Goal: Find contact information: Find contact information

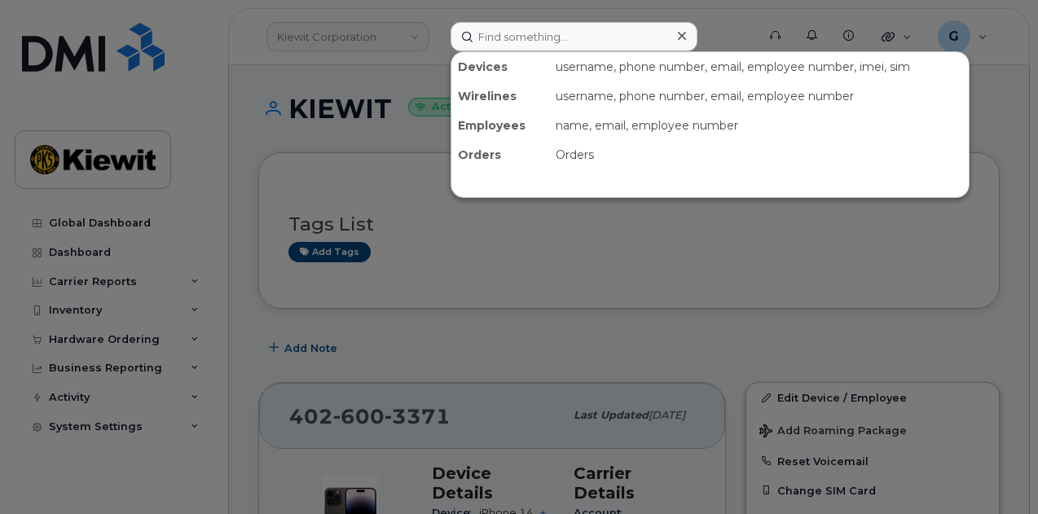
click at [520, 37] on input at bounding box center [574, 36] width 247 height 29
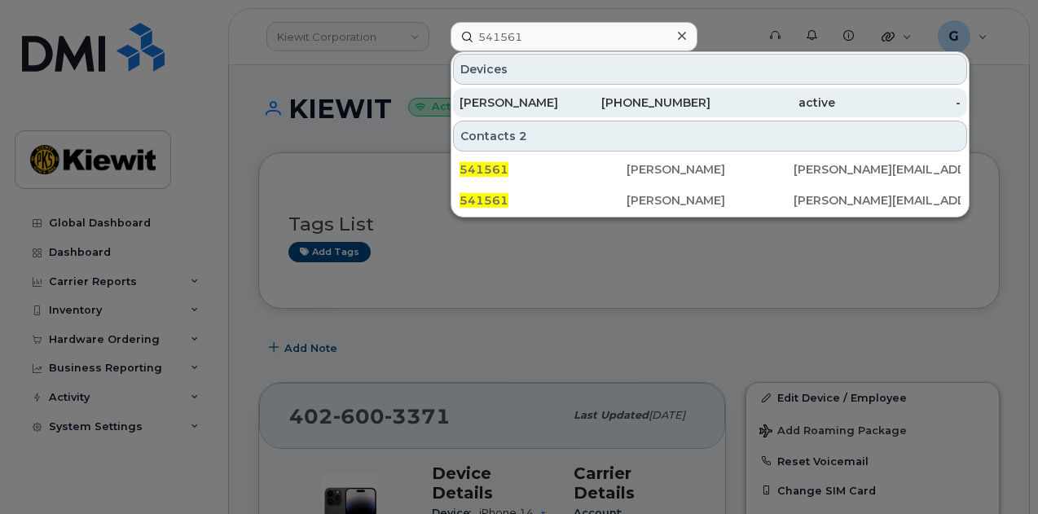
type input "541561"
click at [617, 104] on div "361-746-3972" at bounding box center [647, 103] width 125 height 16
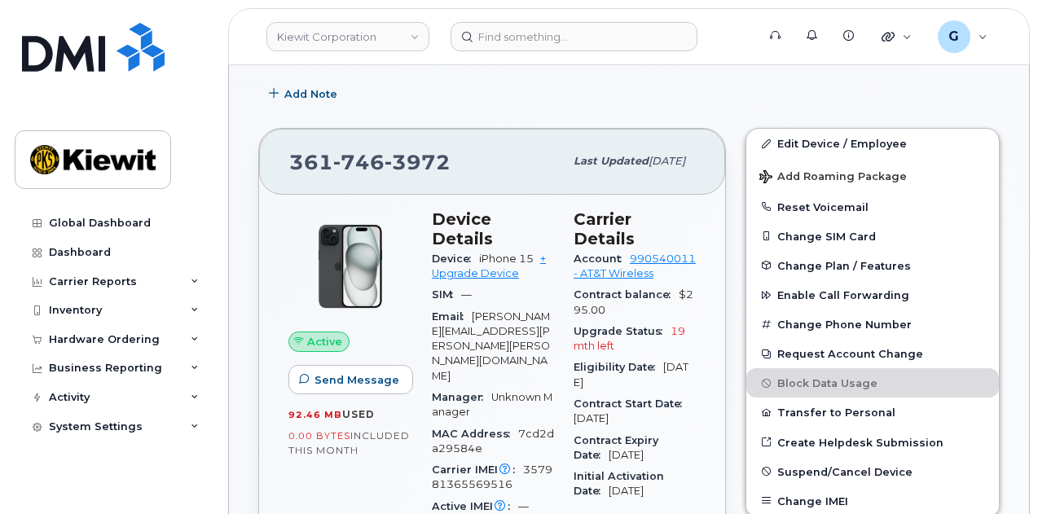
scroll to position [211, 0]
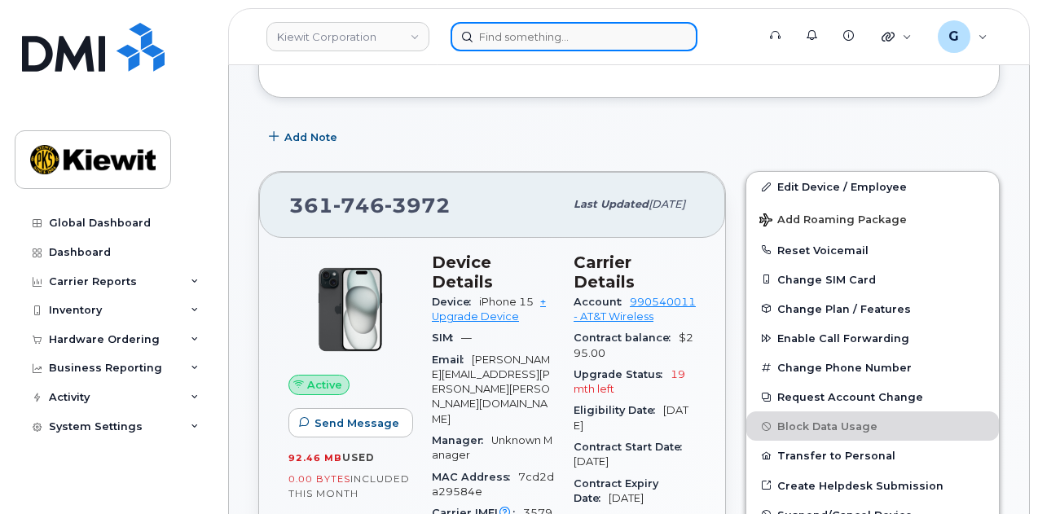
click at [521, 33] on input at bounding box center [574, 36] width 247 height 29
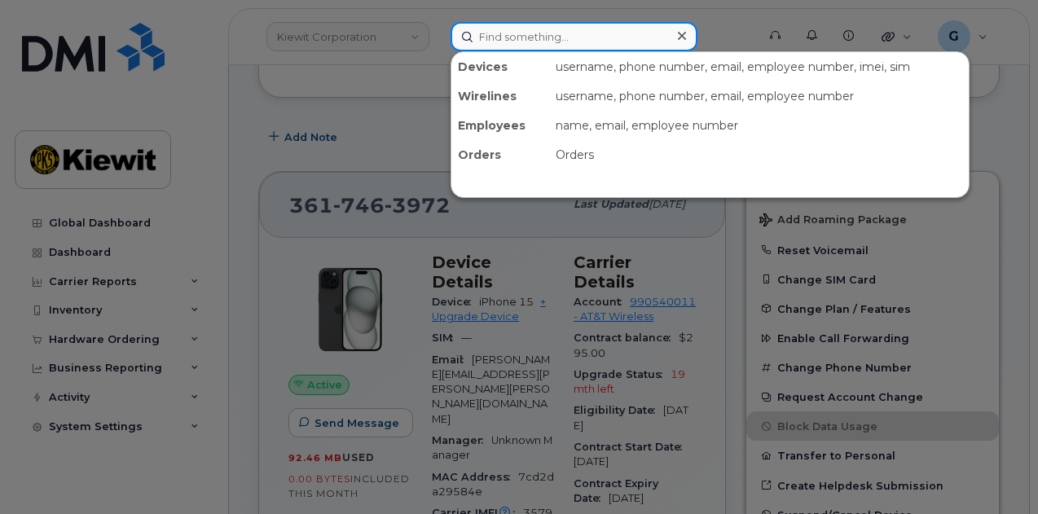
paste input "00555478"
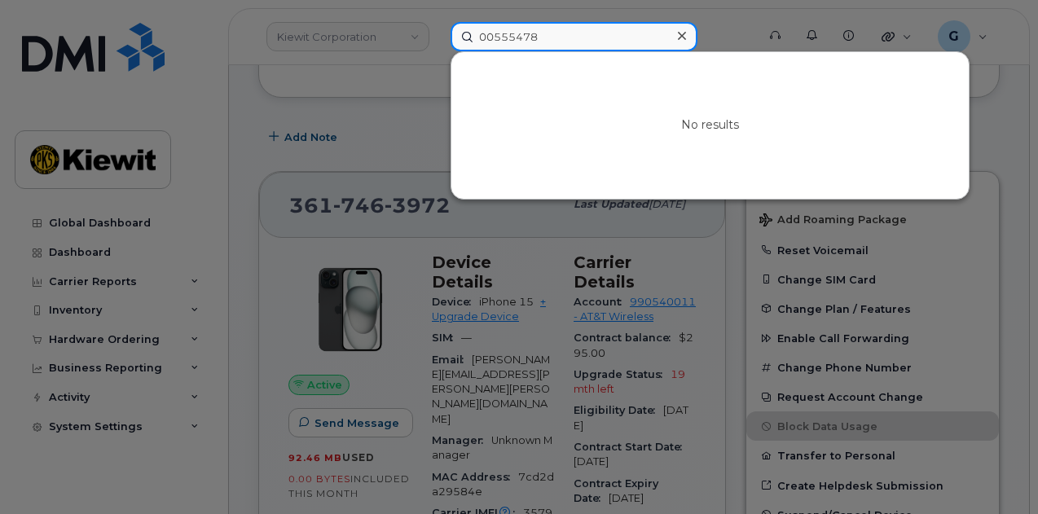
drag, startPoint x: 495, startPoint y: 35, endPoint x: 428, endPoint y: 35, distance: 66.8
click at [438, 35] on div "00555478 No results" at bounding box center [598, 36] width 321 height 29
type input "555478"
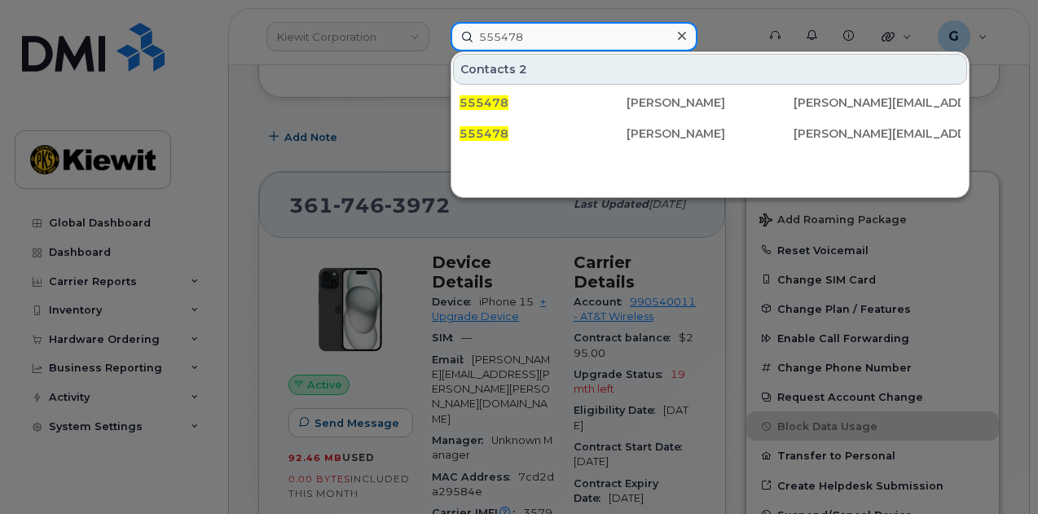
drag, startPoint x: 574, startPoint y: 42, endPoint x: 448, endPoint y: 45, distance: 125.5
click at [448, 45] on div "555478 Contacts 2 555478 Elizabeth Drummond LIZ.DRUMMOND@KIEWIT.COM 555478 Eliz…" at bounding box center [598, 36] width 321 height 29
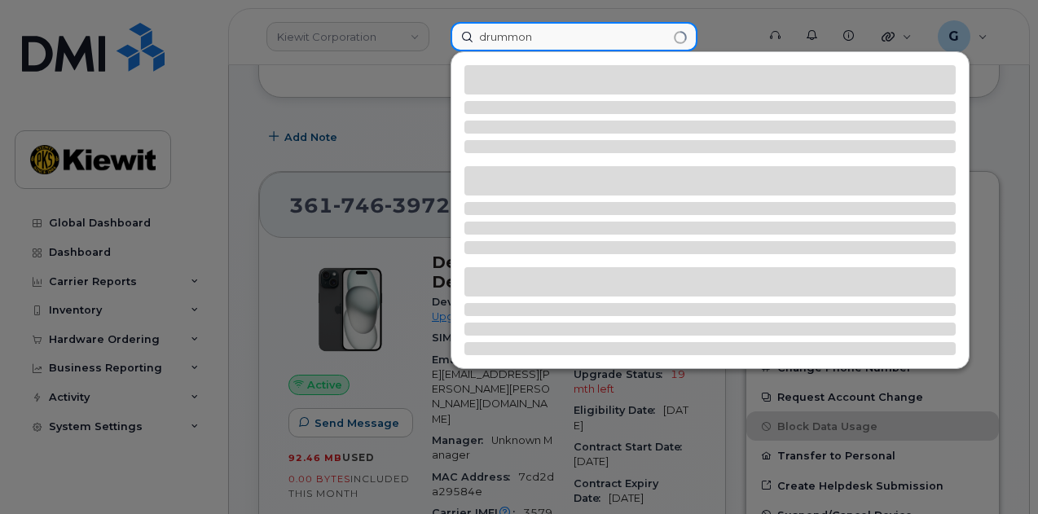
type input "drummond"
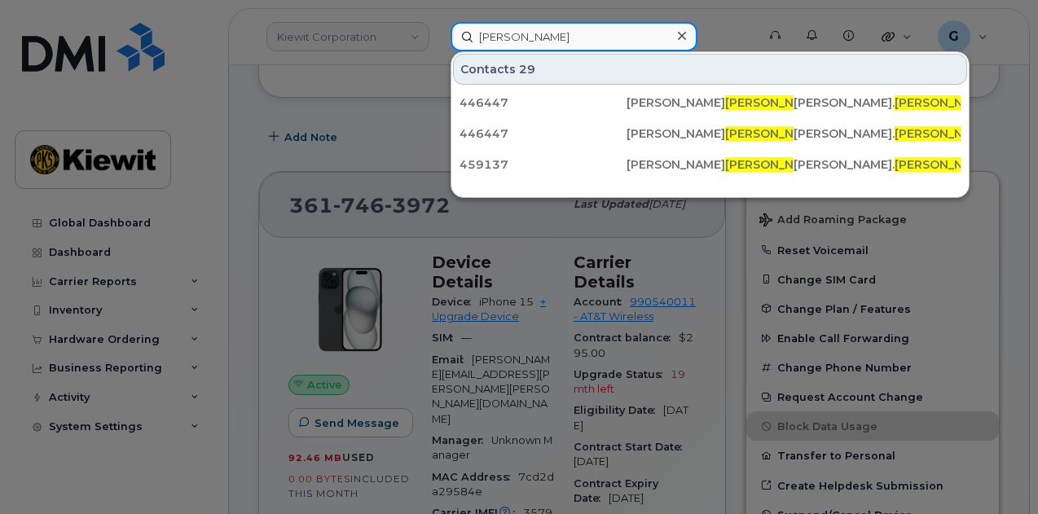
drag, startPoint x: 549, startPoint y: 37, endPoint x: 385, endPoint y: 46, distance: 164.8
click at [438, 48] on div "drummond Contacts 29 446447 Brian Drummond BRIAN. DRUMMOND @MASSELEC.COM 446447…" at bounding box center [598, 36] width 321 height 29
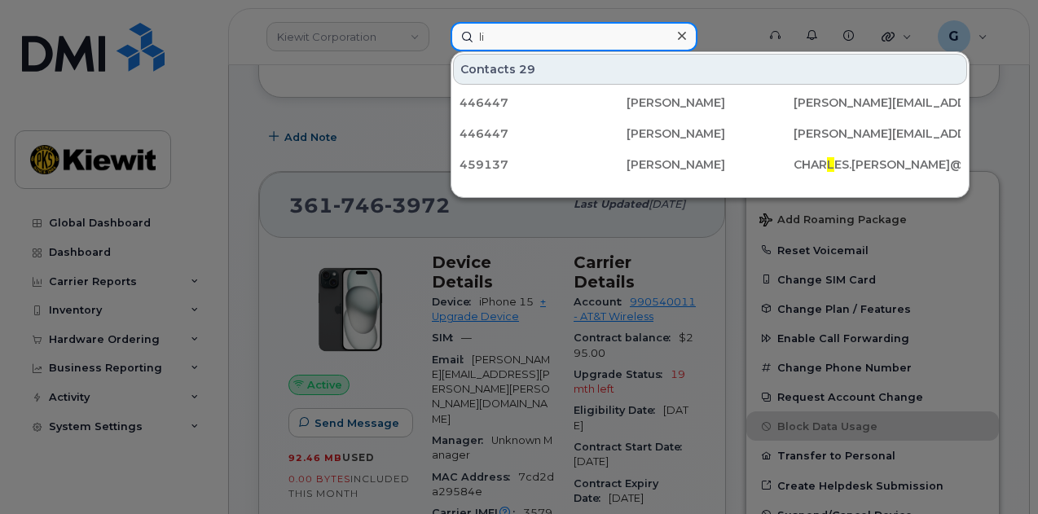
type input "liz"
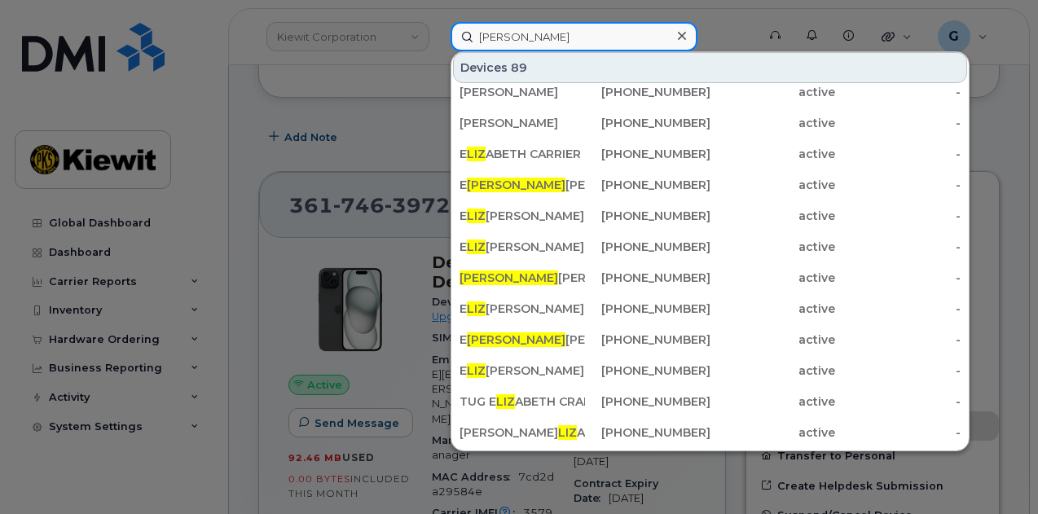
scroll to position [0, 0]
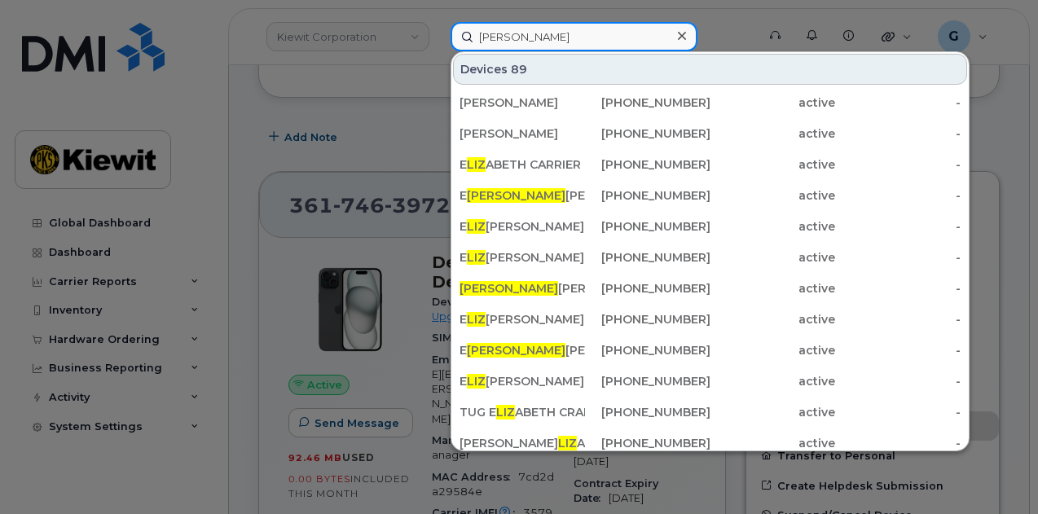
drag, startPoint x: 524, startPoint y: 42, endPoint x: 445, endPoint y: 42, distance: 79.0
click at [445, 42] on div "liz Devices 89 Heather Hamelin 678-672-0465 active - Patricia Barteau 720-955-5…" at bounding box center [598, 36] width 321 height 29
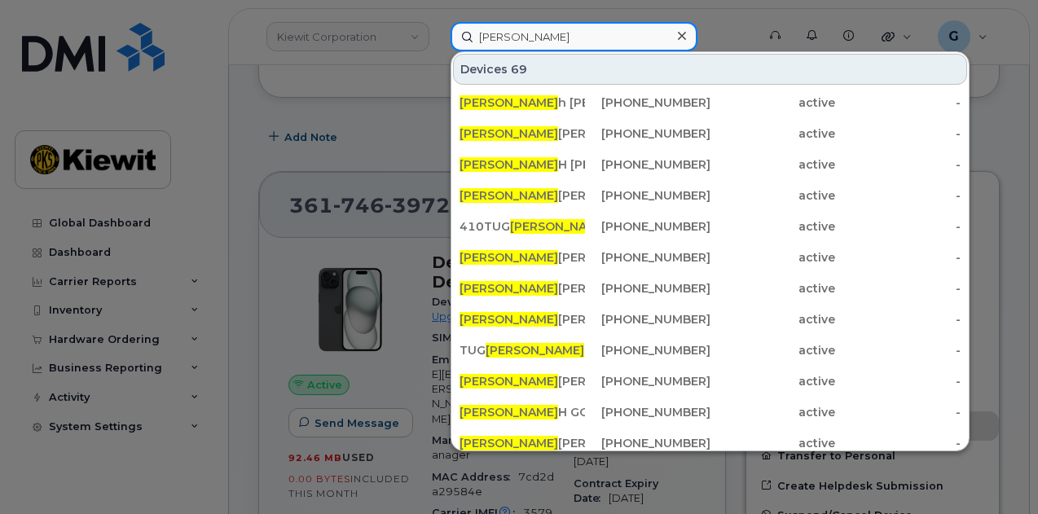
type input "elizabeth"
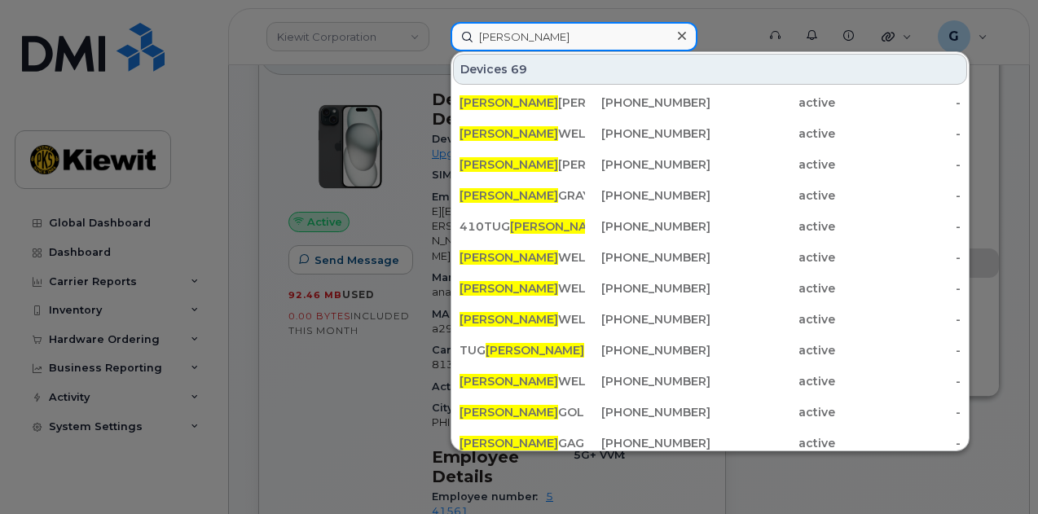
drag, startPoint x: 543, startPoint y: 46, endPoint x: 451, endPoint y: 40, distance: 91.4
click at [451, 40] on input "elizabeth" at bounding box center [574, 36] width 247 height 29
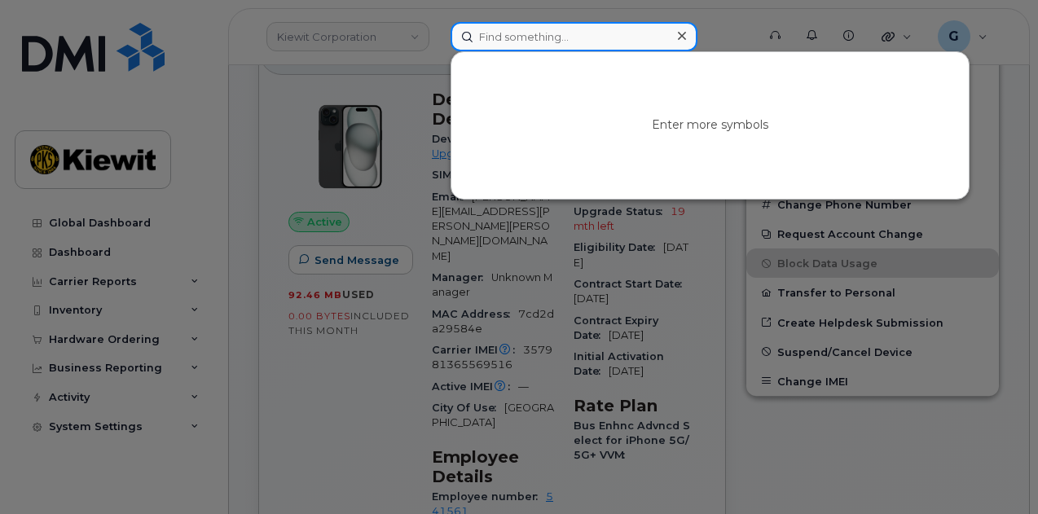
paste input "00555478"
drag, startPoint x: 496, startPoint y: 40, endPoint x: 461, endPoint y: 34, distance: 35.5
click at [461, 34] on input "00555478" at bounding box center [574, 36] width 247 height 29
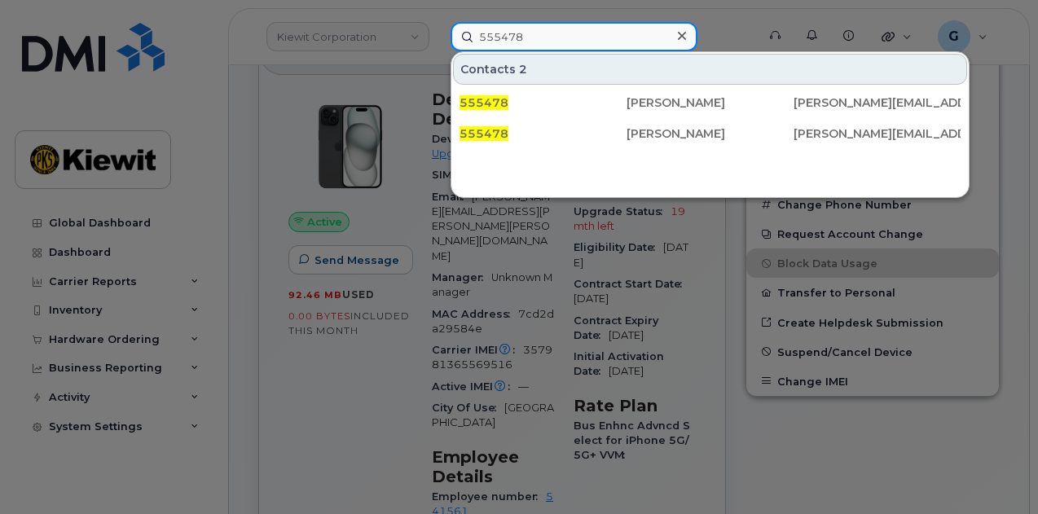
click at [531, 41] on input "555478" at bounding box center [574, 36] width 247 height 29
drag, startPoint x: 550, startPoint y: 42, endPoint x: 455, endPoint y: 40, distance: 94.5
click at [455, 40] on input "555478" at bounding box center [574, 36] width 247 height 29
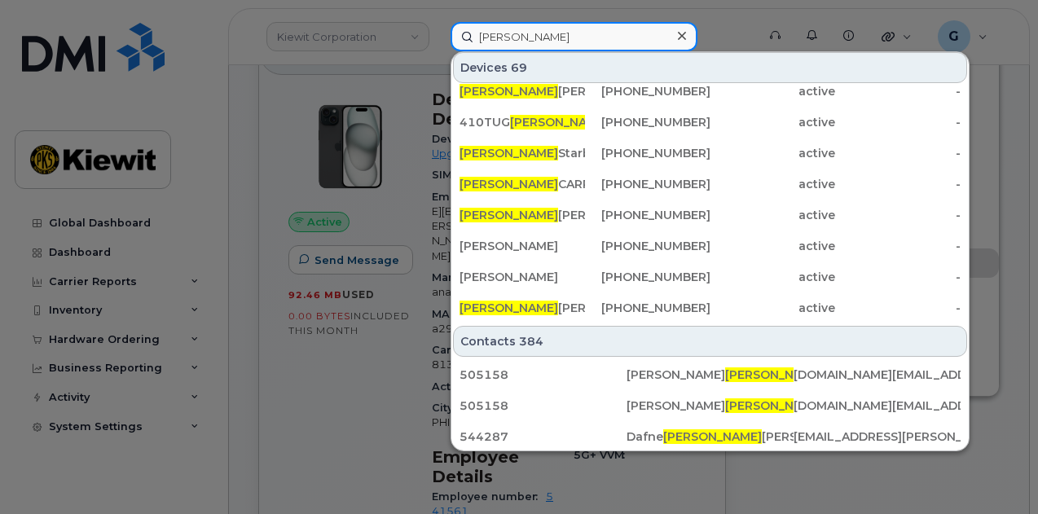
scroll to position [301, 0]
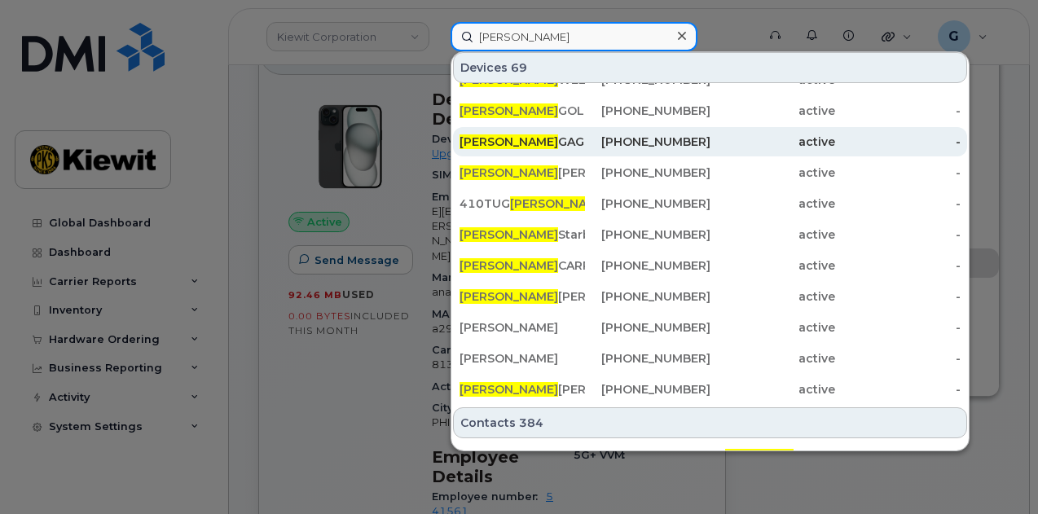
type input "elizabeth"
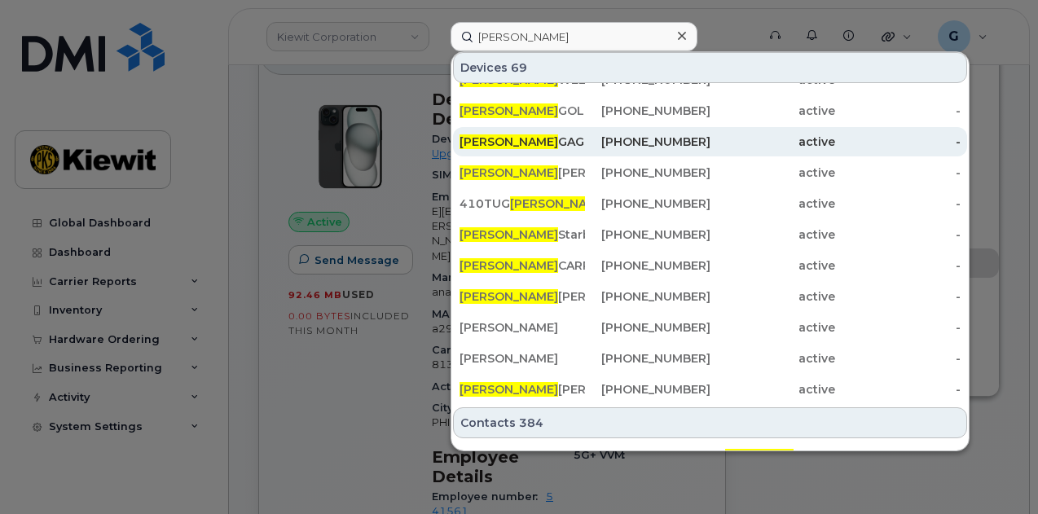
click at [653, 200] on div "973-986-1142" at bounding box center [647, 204] width 125 height 16
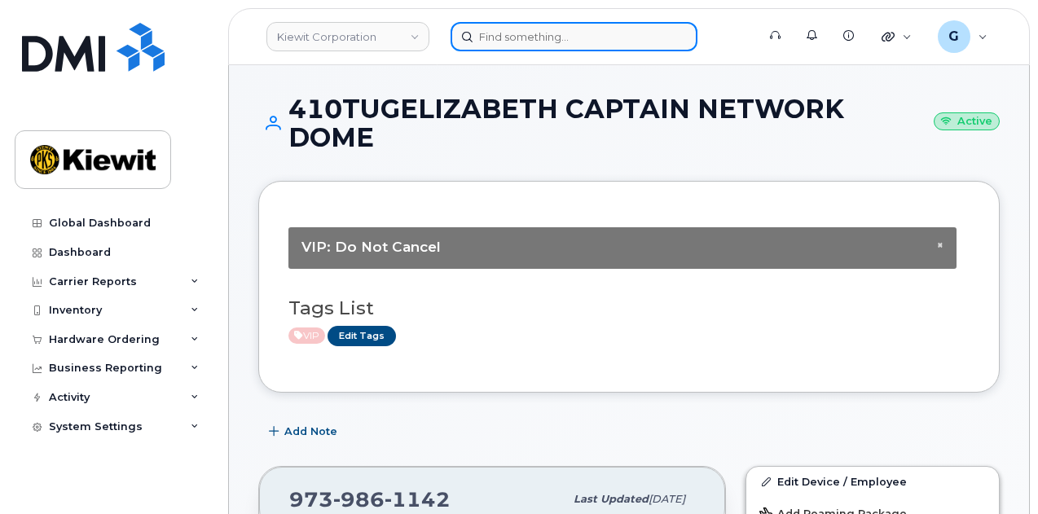
click at [497, 43] on input at bounding box center [574, 36] width 247 height 29
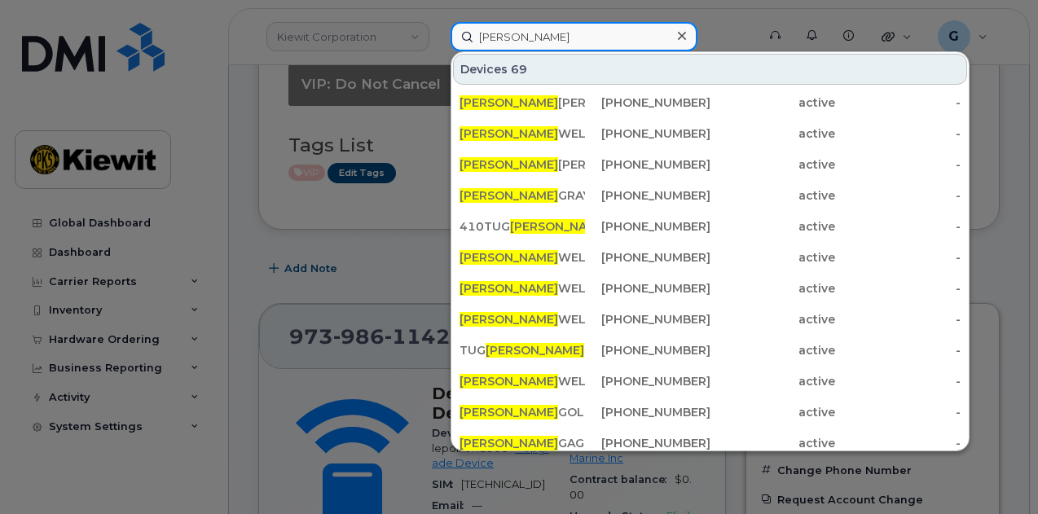
click at [554, 48] on input "elizabeth" at bounding box center [574, 36] width 247 height 29
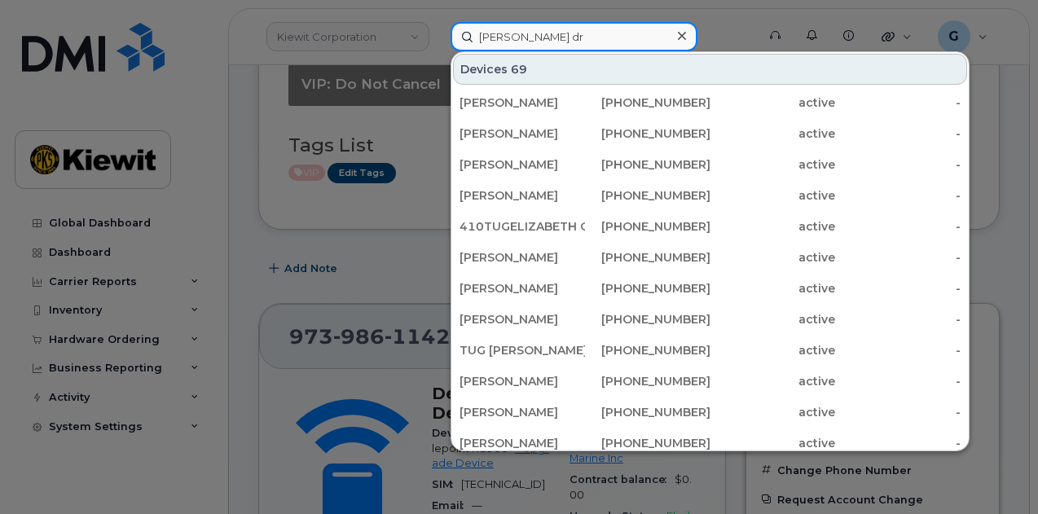
type input "elizabeth dru"
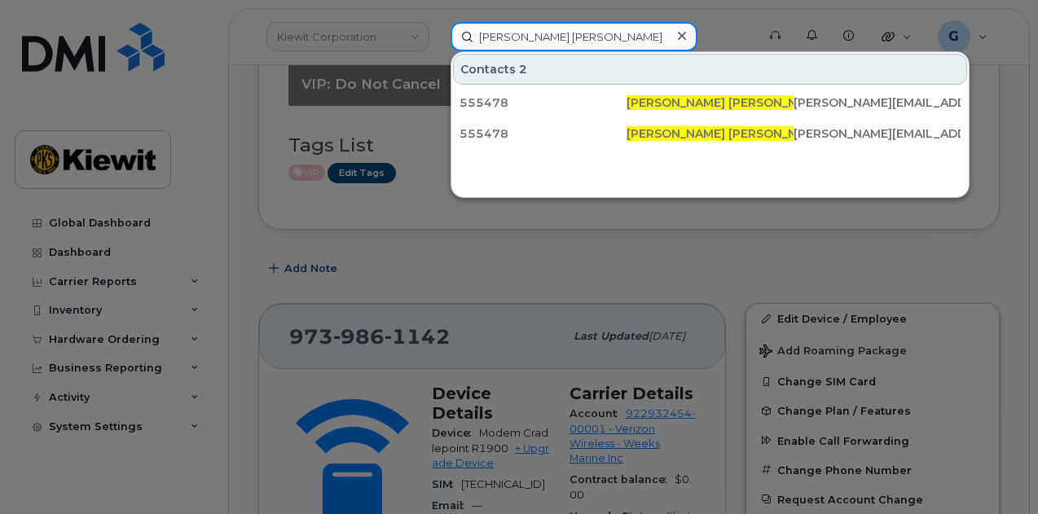
drag, startPoint x: 571, startPoint y: 42, endPoint x: 394, endPoint y: 13, distance: 179.9
click at [438, 22] on div "elizabeth dru Contacts 2 555478 Elizabeth Dru mmond LIZ.DRUMMOND@KIEWIT.COM 555…" at bounding box center [598, 36] width 321 height 29
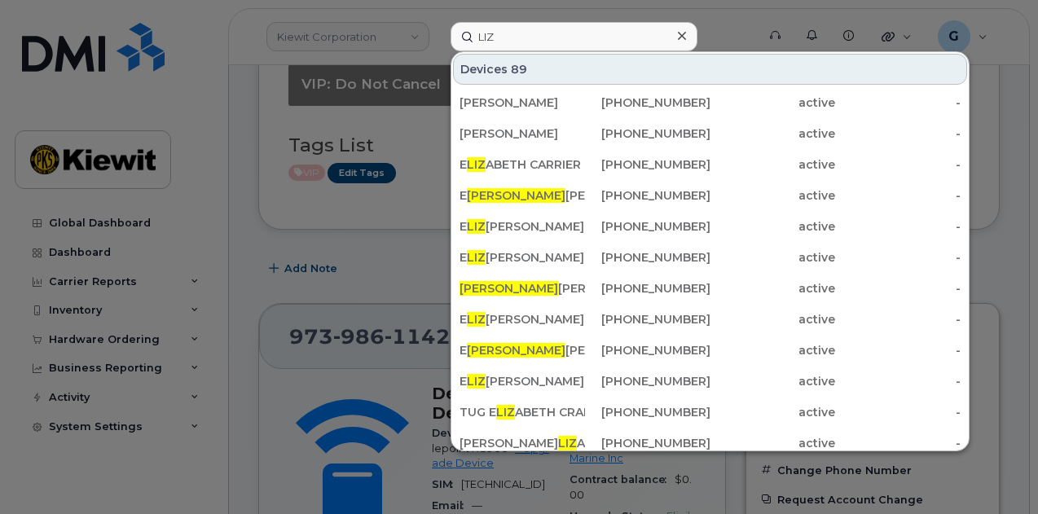
click at [253, 60] on div at bounding box center [519, 257] width 1038 height 514
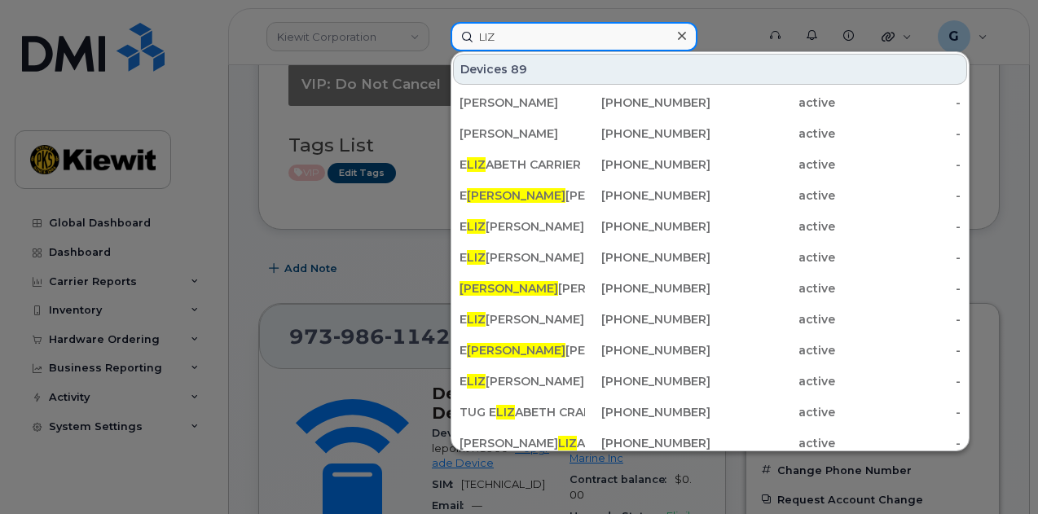
drag, startPoint x: 513, startPoint y: 40, endPoint x: 429, endPoint y: 43, distance: 84.8
click at [438, 43] on div "LIZ Devices 89 Heather Hamelin 678-672-0465 active - Patricia Barteau 720-955-5…" at bounding box center [598, 36] width 321 height 29
paste input "236-334-4821"
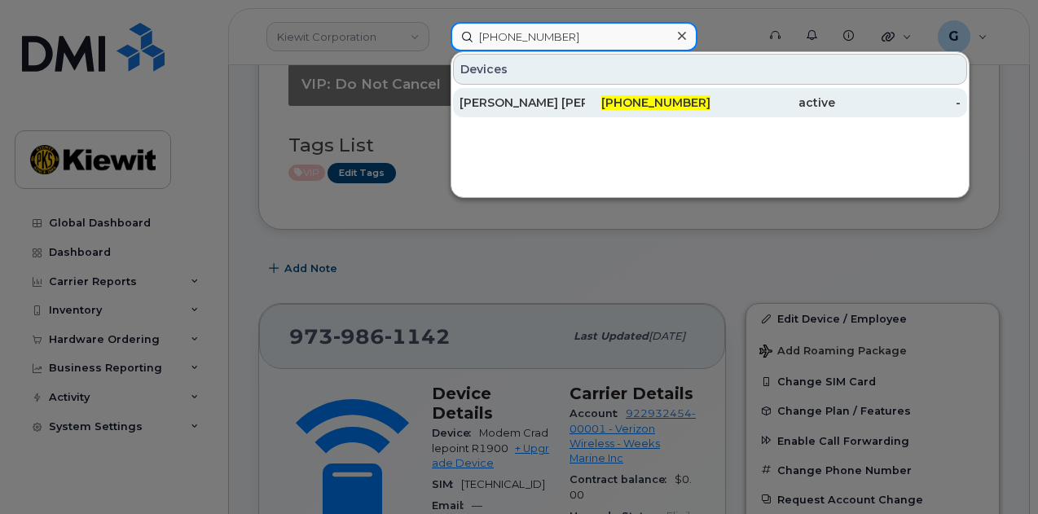
type input "236-334-4821"
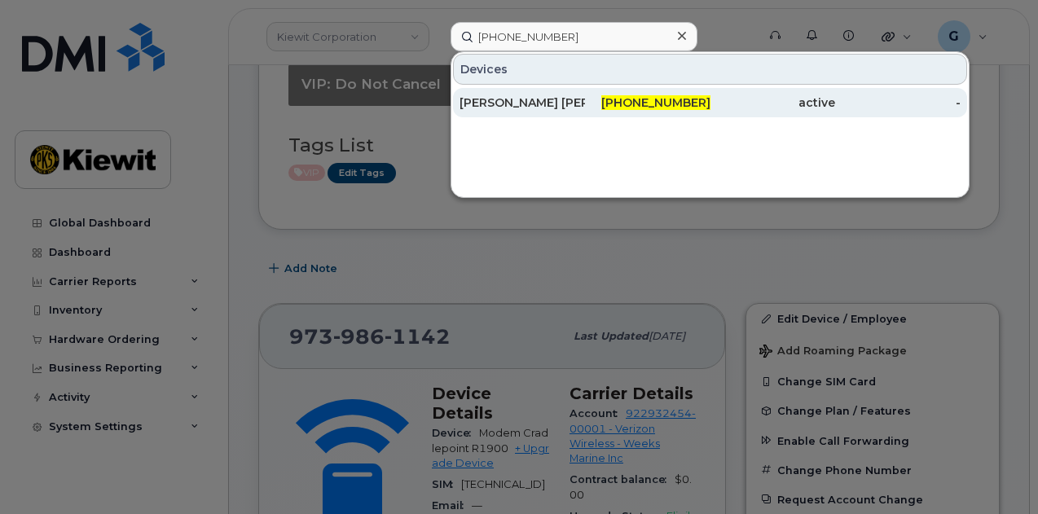
click at [579, 95] on div "Cecilia Marez Lacson" at bounding box center [522, 103] width 125 height 16
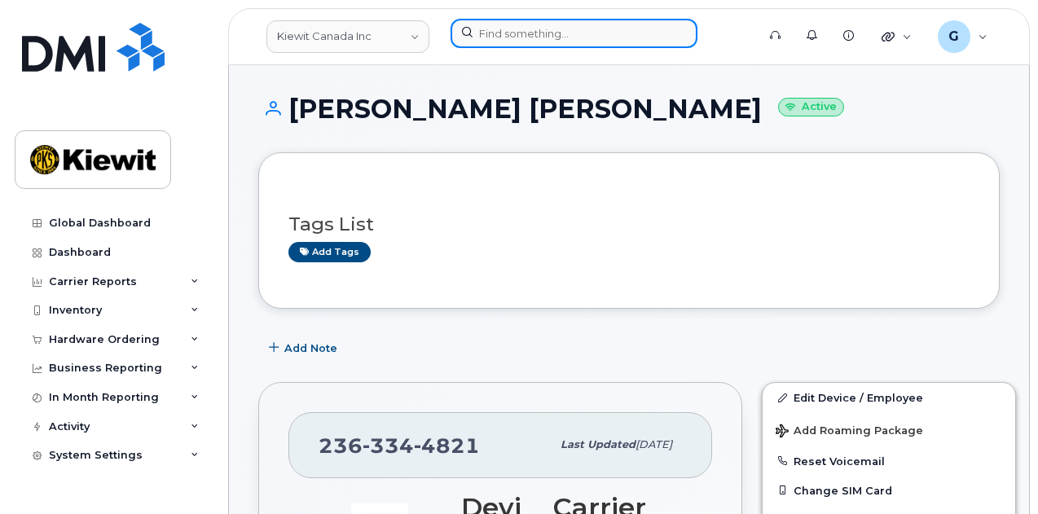
click at [507, 22] on input at bounding box center [574, 33] width 247 height 29
paste input "372670"
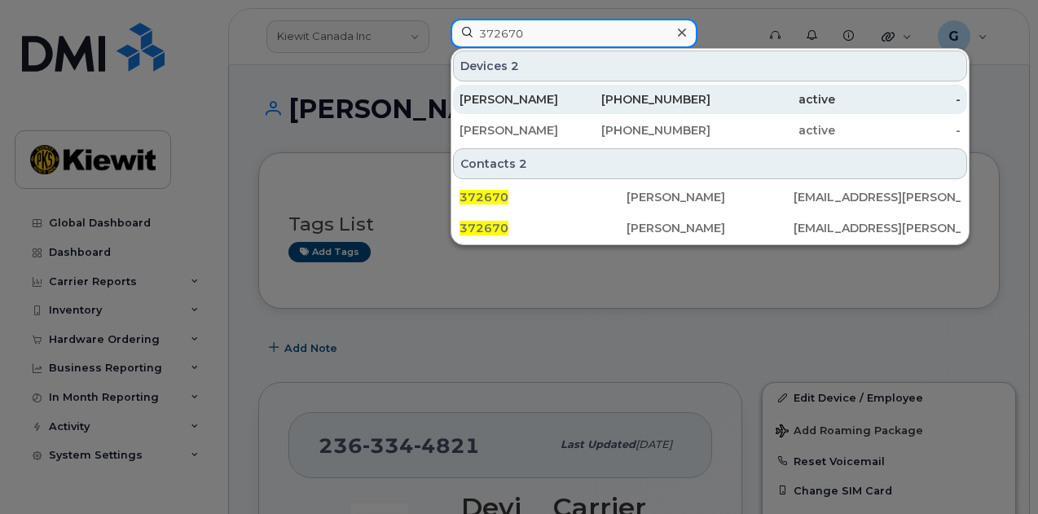
type input "372670"
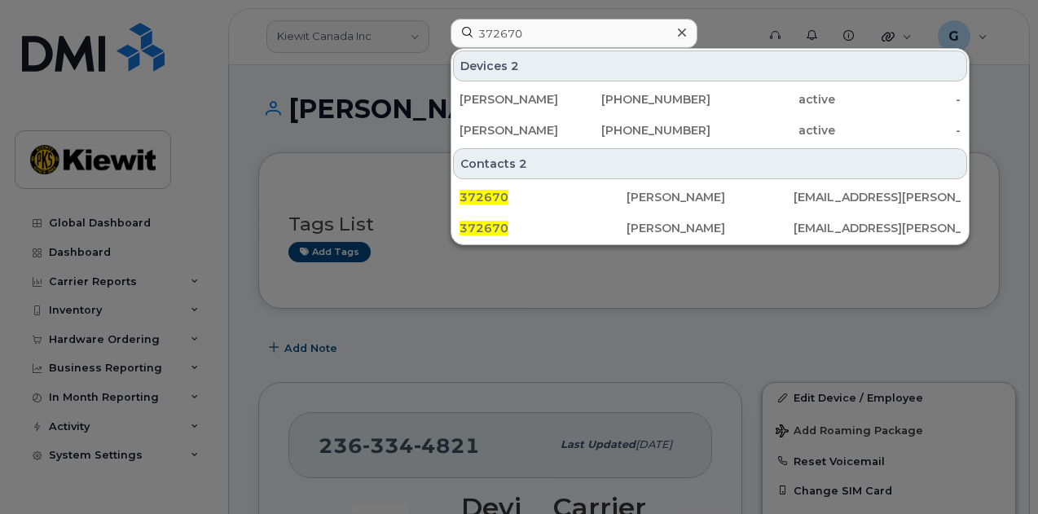
drag, startPoint x: 557, startPoint y: 95, endPoint x: 497, endPoint y: 33, distance: 85.9
click at [557, 95] on div "PATRICK MCBRIDE" at bounding box center [522, 99] width 125 height 16
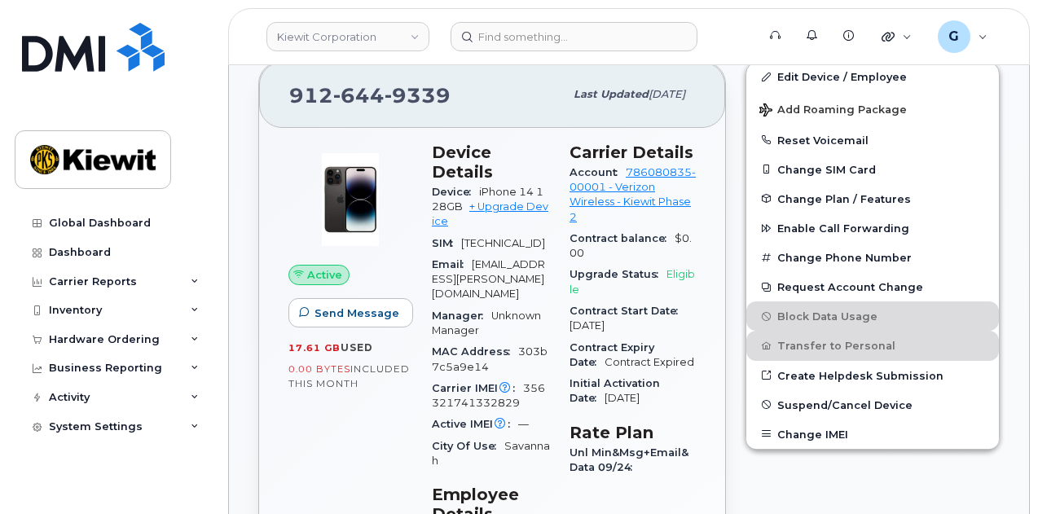
scroll to position [407, 0]
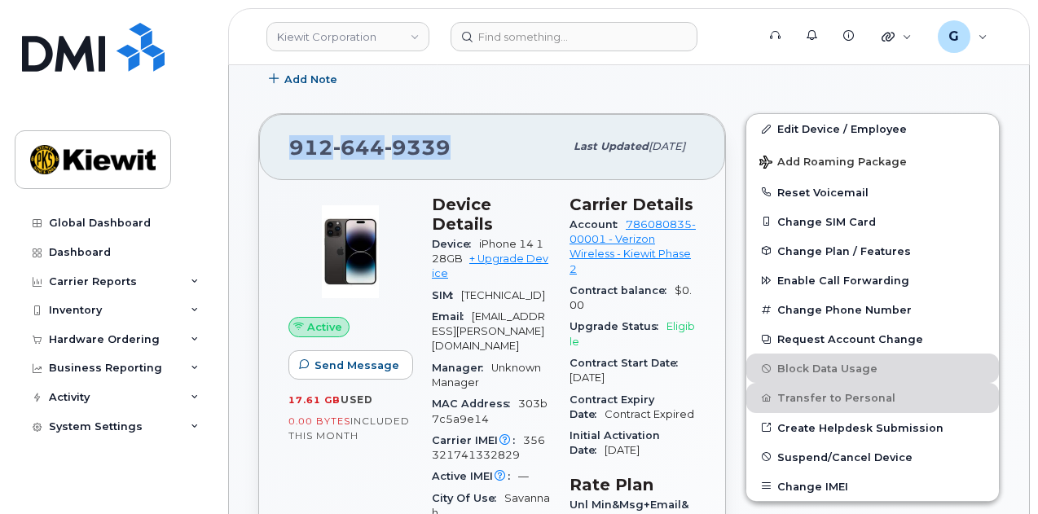
drag, startPoint x: 455, startPoint y: 144, endPoint x: 278, endPoint y: 156, distance: 178.0
click at [278, 156] on div "912 644 9339 Last updated Oct 06, 2025" at bounding box center [492, 146] width 466 height 65
copy span "912 644 9339"
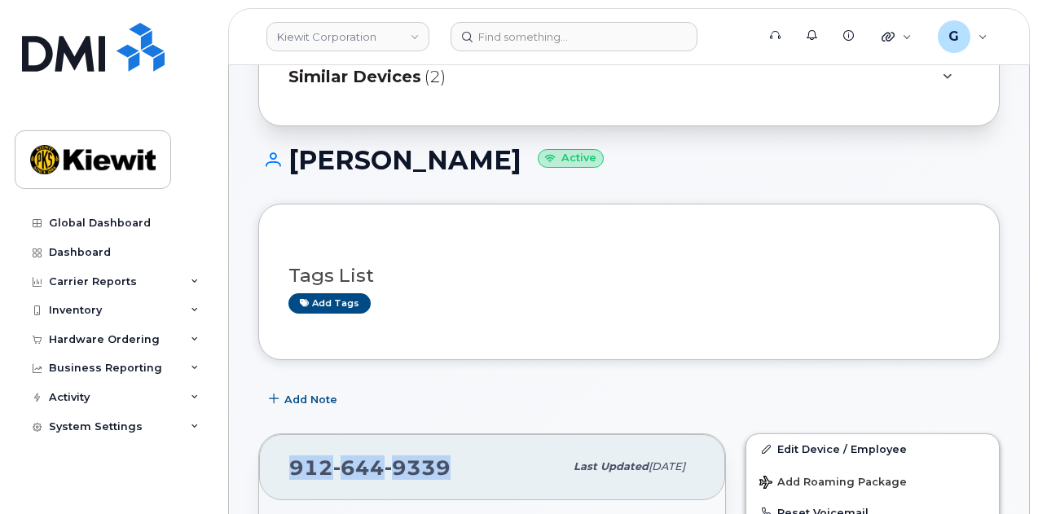
scroll to position [0, 0]
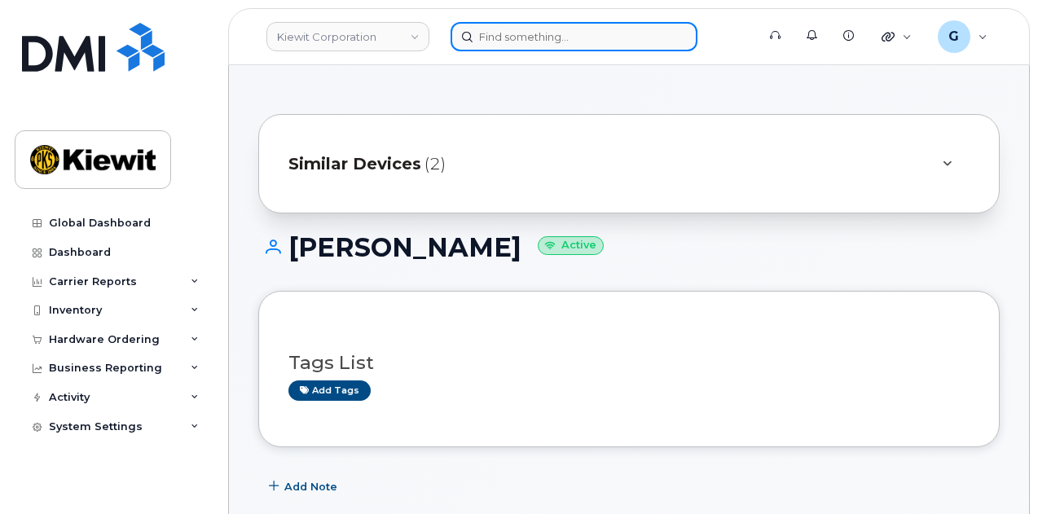
click at [524, 37] on input at bounding box center [574, 36] width 247 height 29
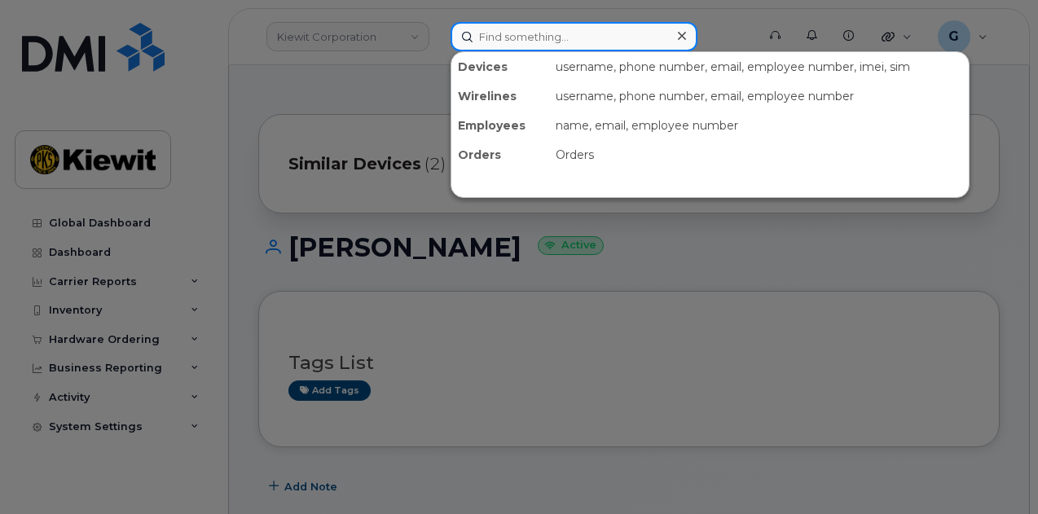
paste input "9126449339"
type input "9126449339"
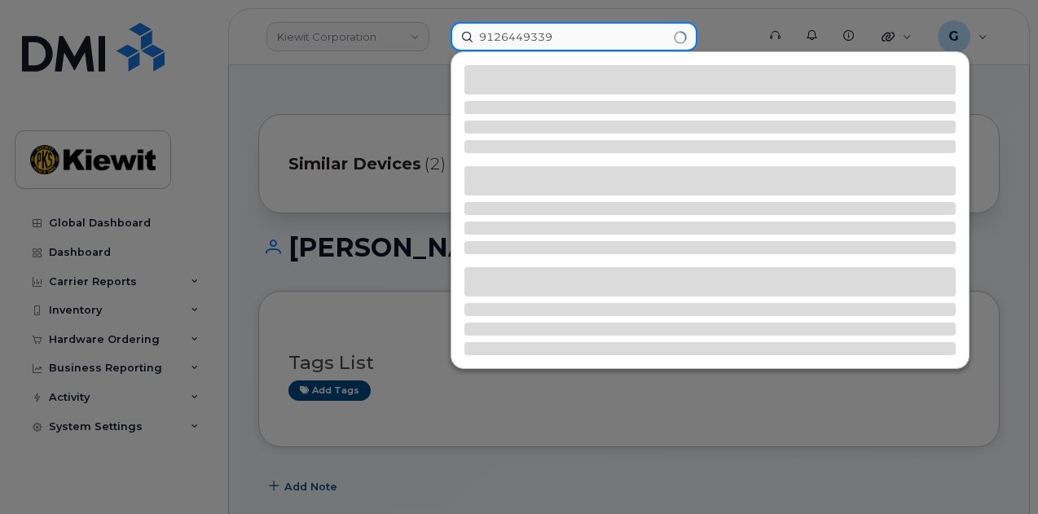
drag, startPoint x: 577, startPoint y: 41, endPoint x: 432, endPoint y: 29, distance: 145.5
click at [438, 29] on div "9126449339" at bounding box center [598, 36] width 321 height 29
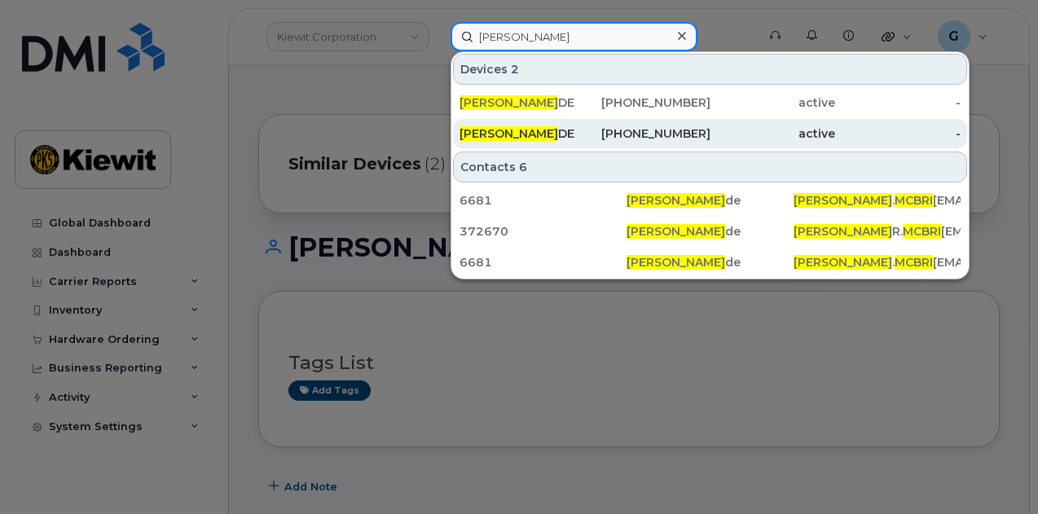
type input "Patrick mcbri"
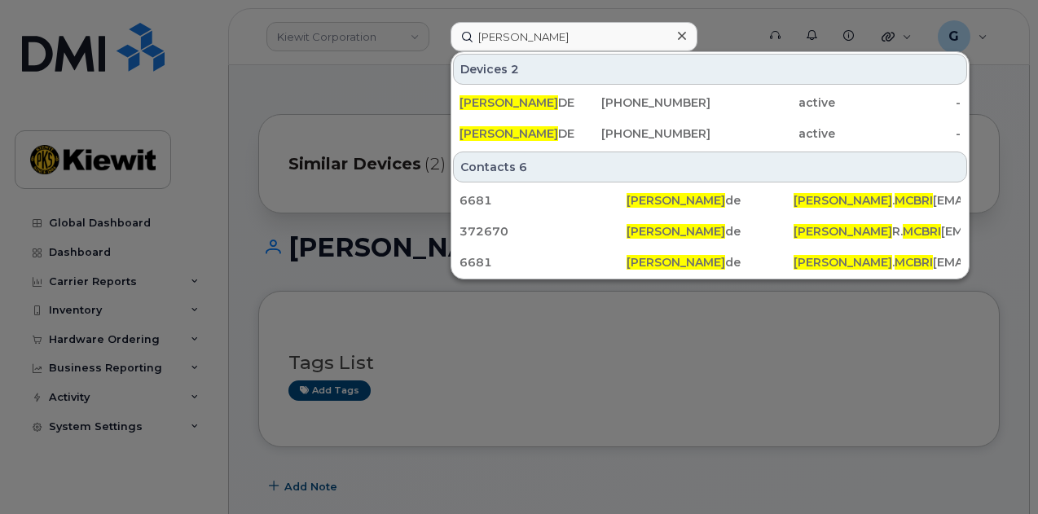
drag, startPoint x: 657, startPoint y: 135, endPoint x: 738, endPoint y: 153, distance: 83.4
click at [657, 135] on div "[PHONE_NUMBER]" at bounding box center [647, 133] width 125 height 16
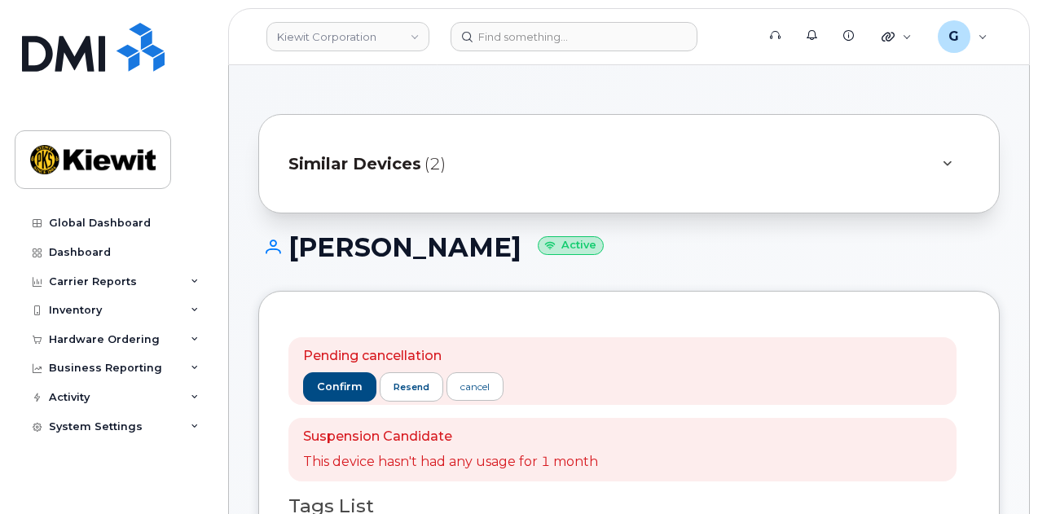
click at [630, 181] on div "Similar Devices (2)" at bounding box center [606, 163] width 636 height 39
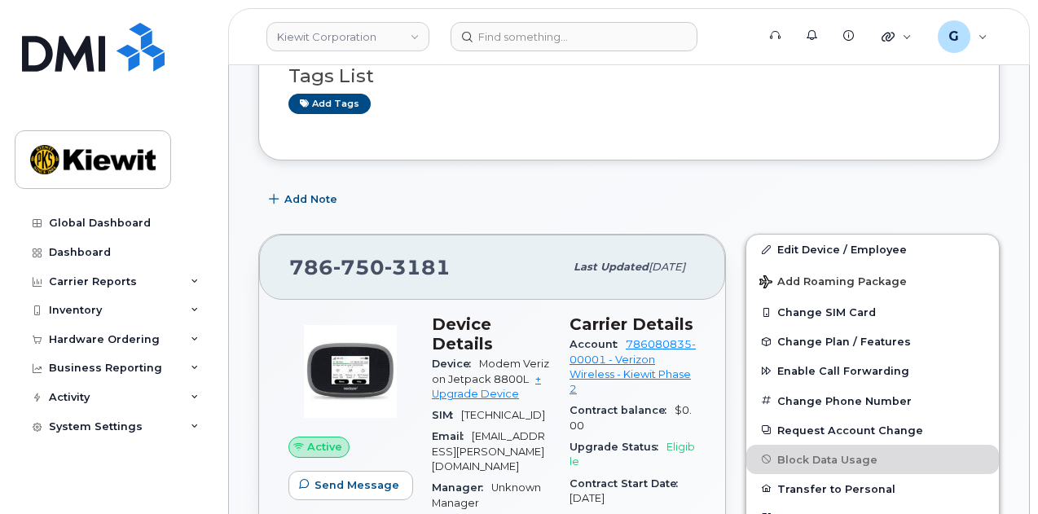
scroll to position [407, 0]
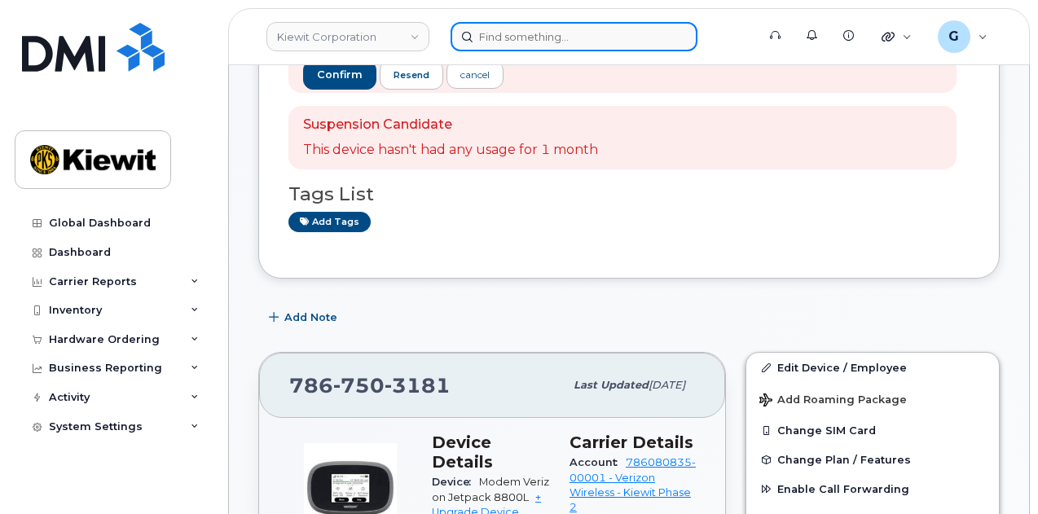
click at [504, 33] on input at bounding box center [574, 36] width 247 height 29
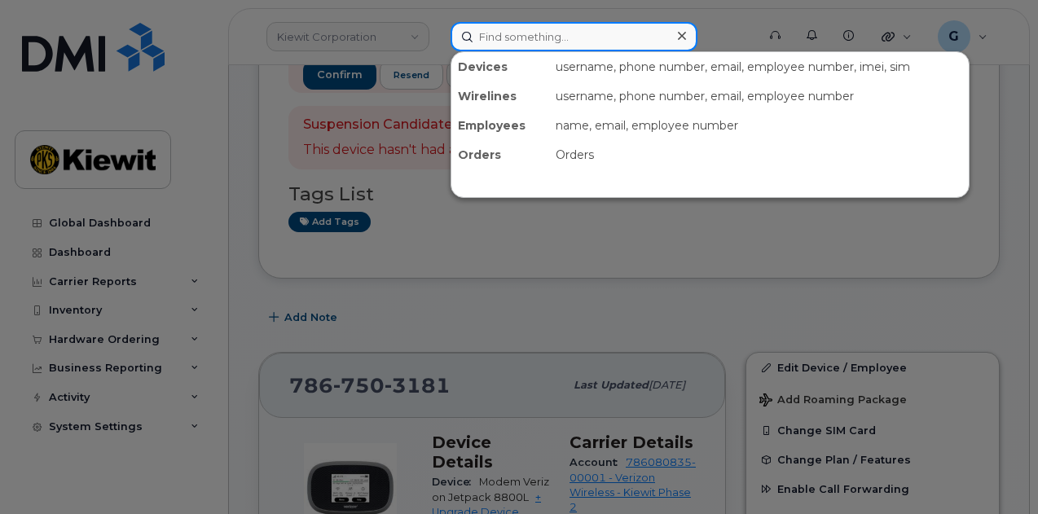
paste input "00497517"
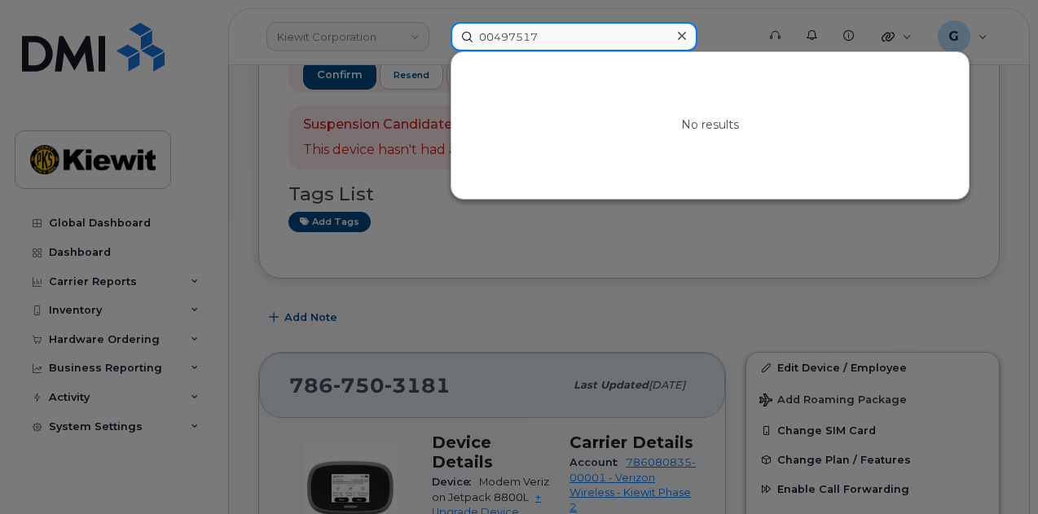
drag, startPoint x: 494, startPoint y: 38, endPoint x: 430, endPoint y: 46, distance: 64.0
click at [438, 46] on div "00497517 No results" at bounding box center [598, 36] width 321 height 29
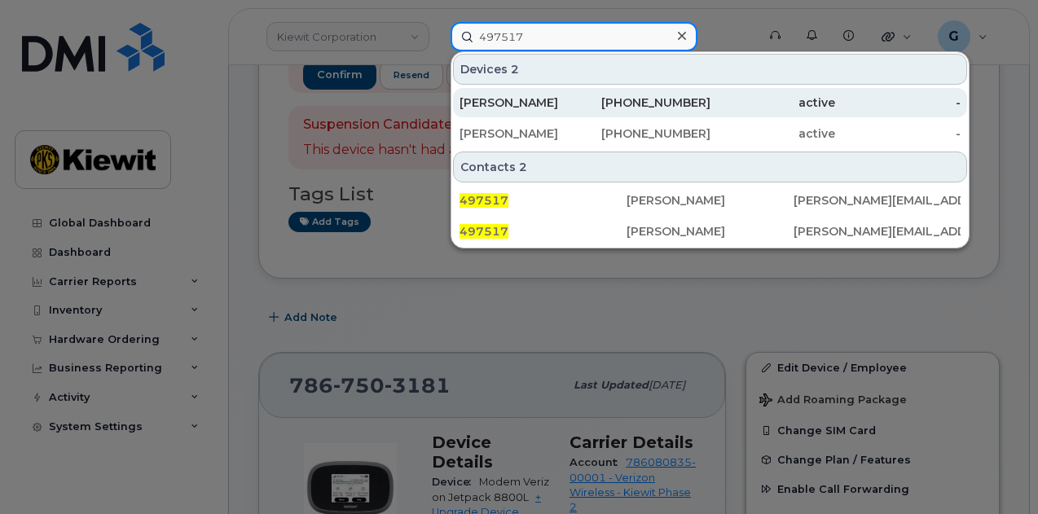
type input "497517"
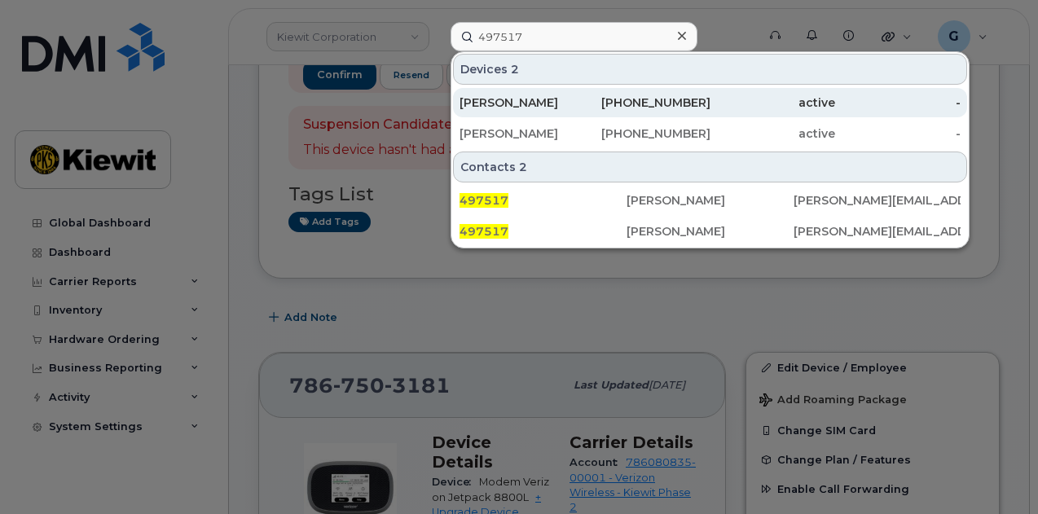
click at [563, 102] on div "[PERSON_NAME]" at bounding box center [522, 103] width 125 height 16
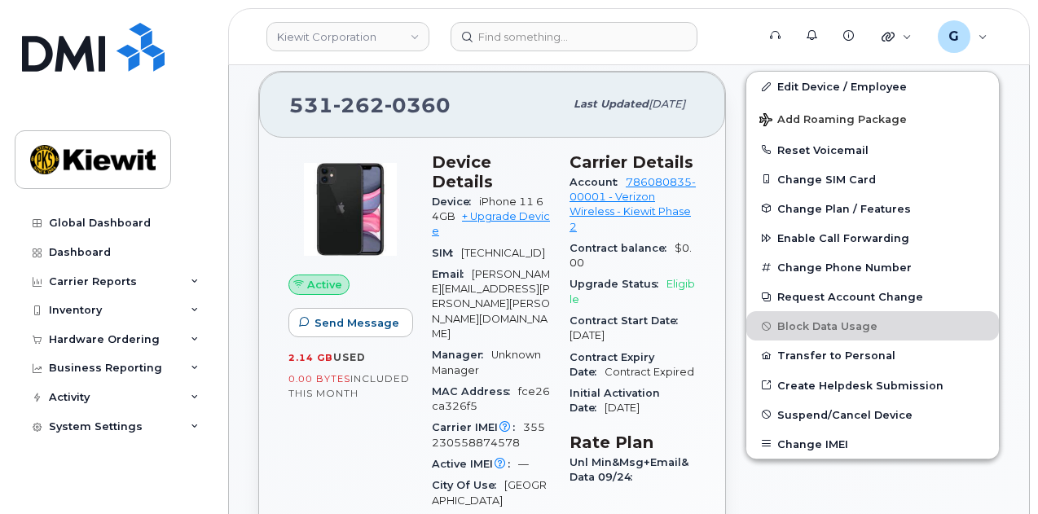
scroll to position [474, 0]
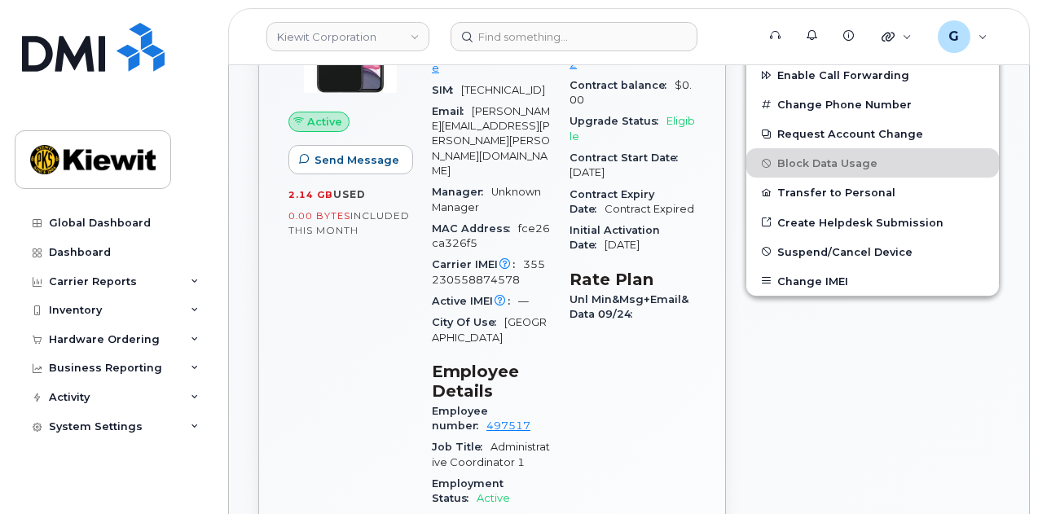
click at [509, 53] on header "Kiewit Corporation Support Alerts Knowledge Base Quicklinks Suspend / Cancel De…" at bounding box center [629, 36] width 802 height 57
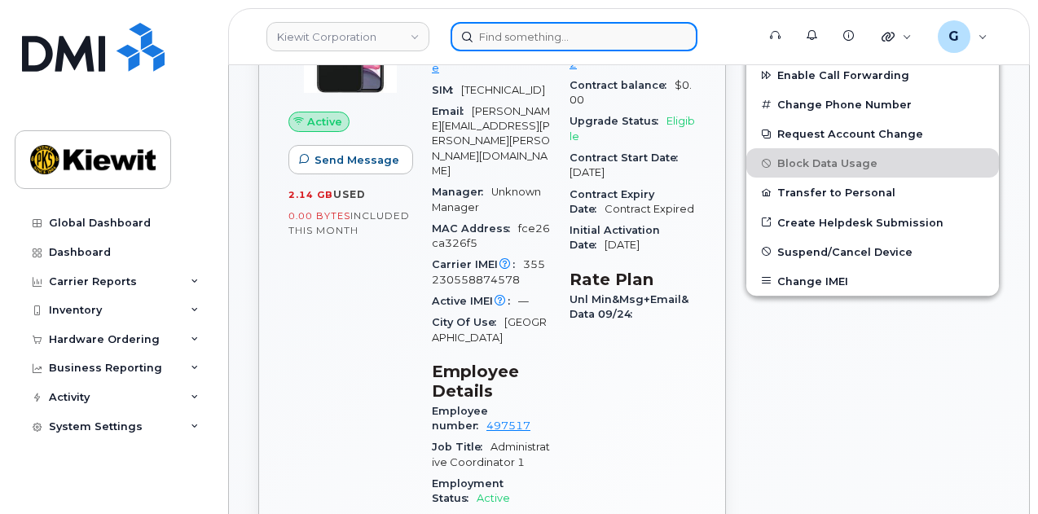
click at [509, 45] on input at bounding box center [574, 36] width 247 height 29
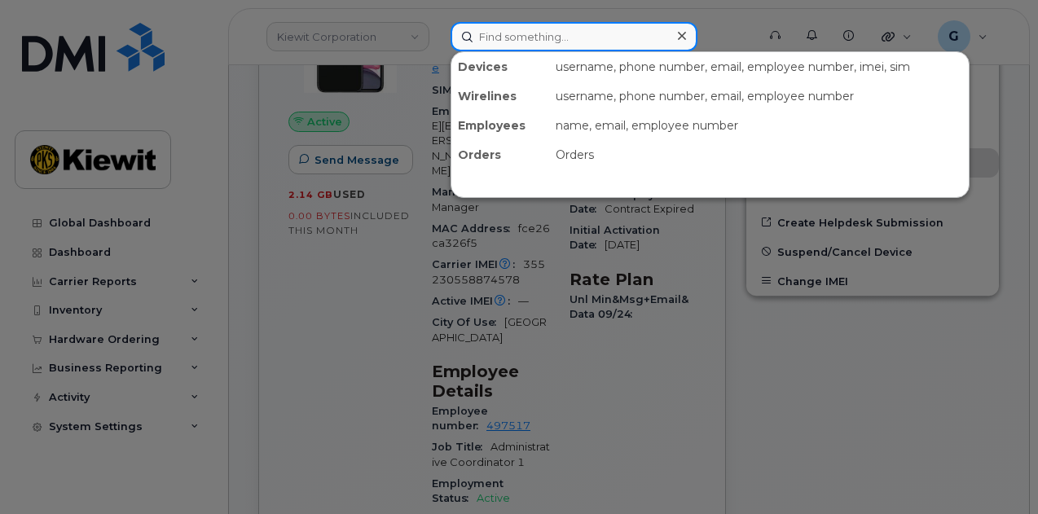
paste input "Tanmay.Rao"
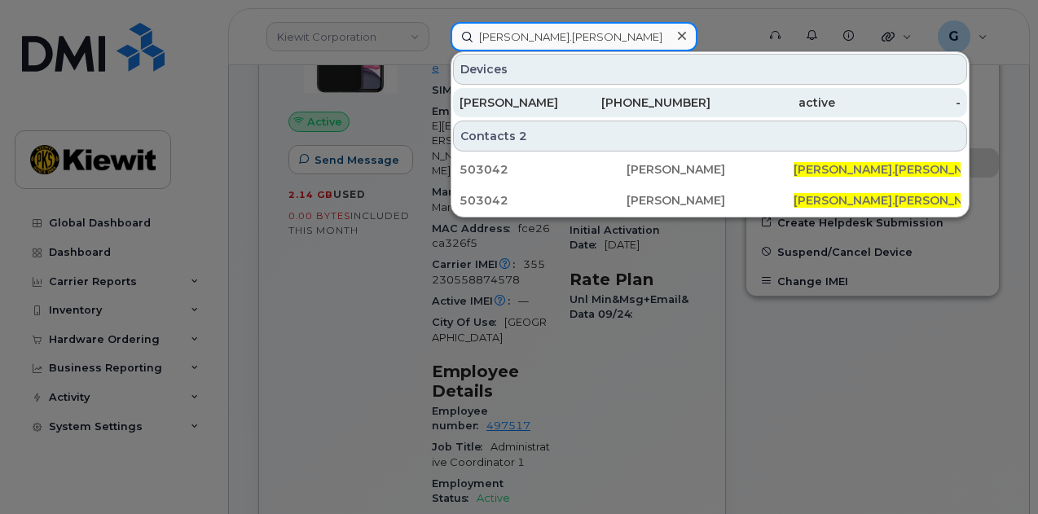
type input "Tanmay.Rao"
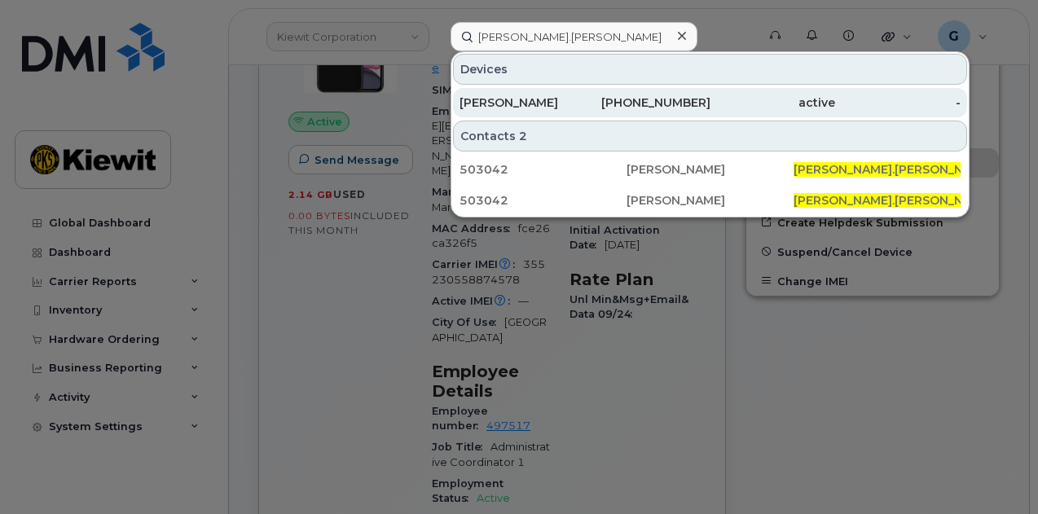
click at [603, 95] on div "343-576-8796" at bounding box center [647, 103] width 125 height 16
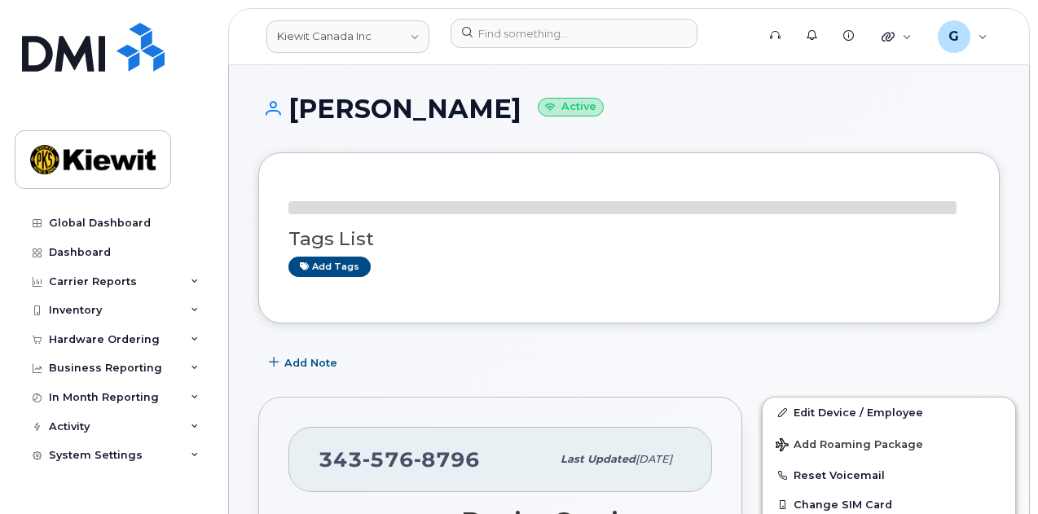
click at [516, 159] on div "Tags List Add tags" at bounding box center [629, 237] width 742 height 171
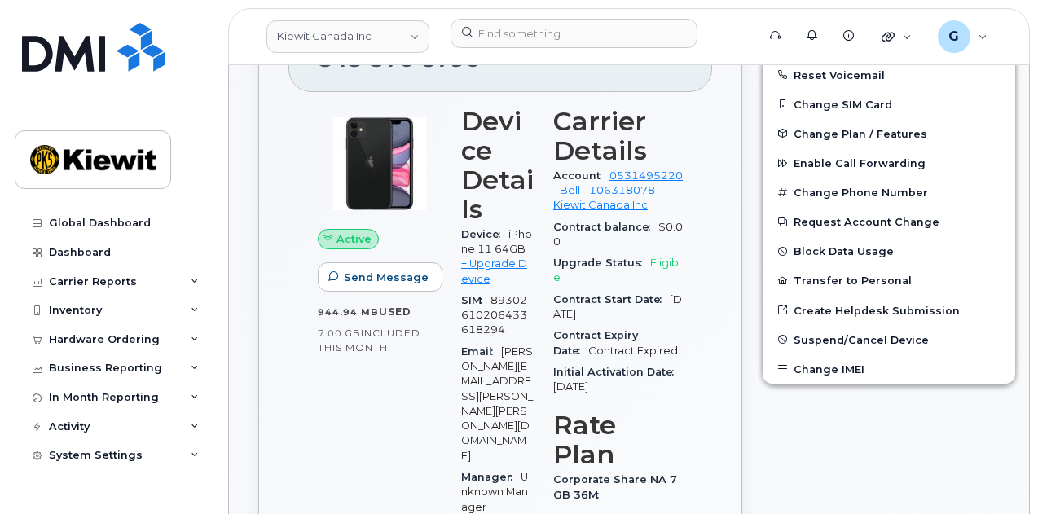
scroll to position [244, 0]
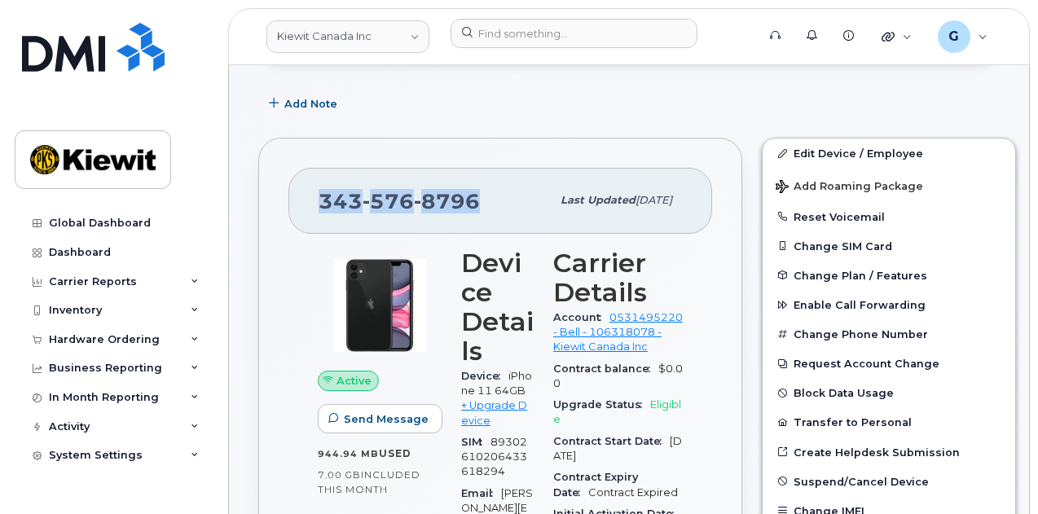
drag, startPoint x: 487, startPoint y: 200, endPoint x: 308, endPoint y: 204, distance: 179.3
click at [308, 204] on div "[PHONE_NUMBER] Last updated [DATE]" at bounding box center [500, 200] width 424 height 65
copy span "[PHONE_NUMBER]"
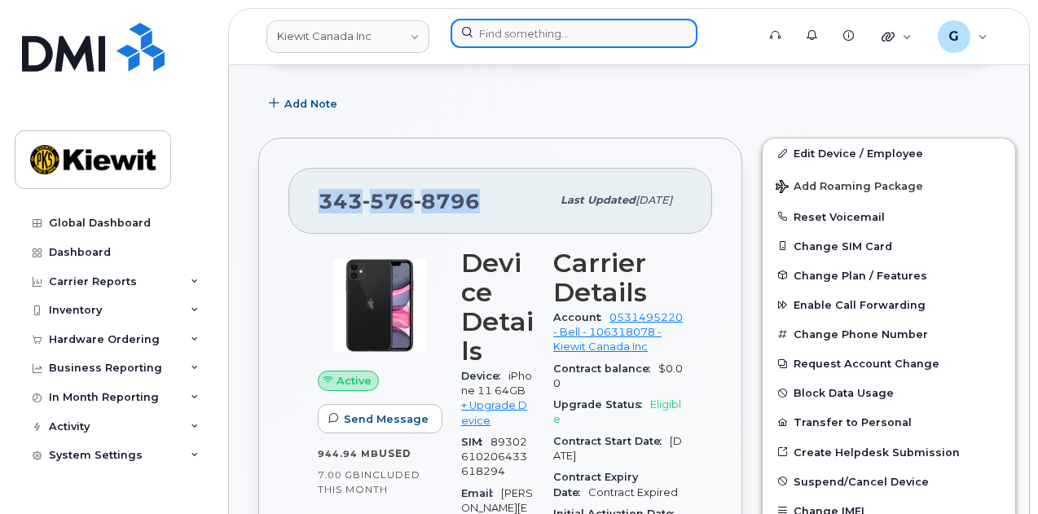
click at [510, 33] on input at bounding box center [574, 33] width 247 height 29
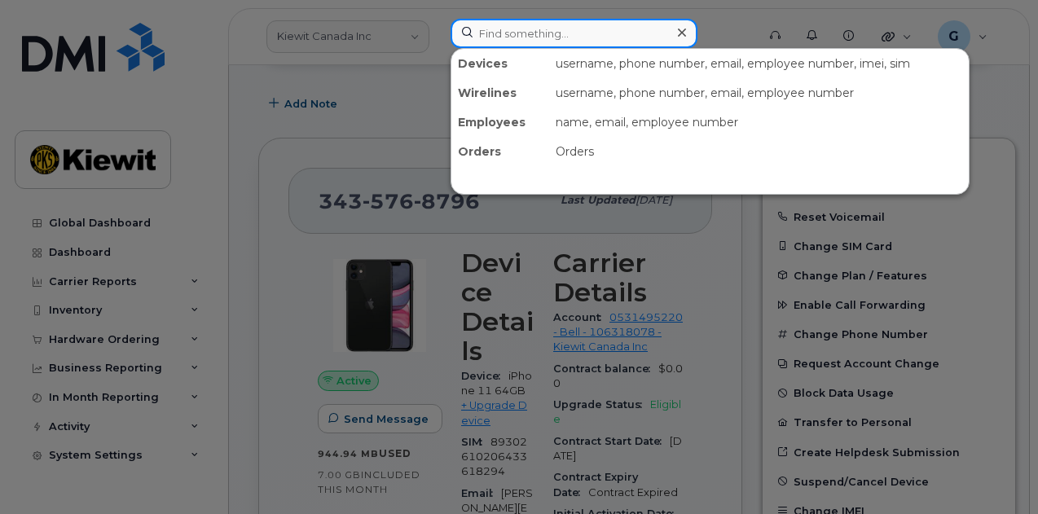
paste input "00503042"
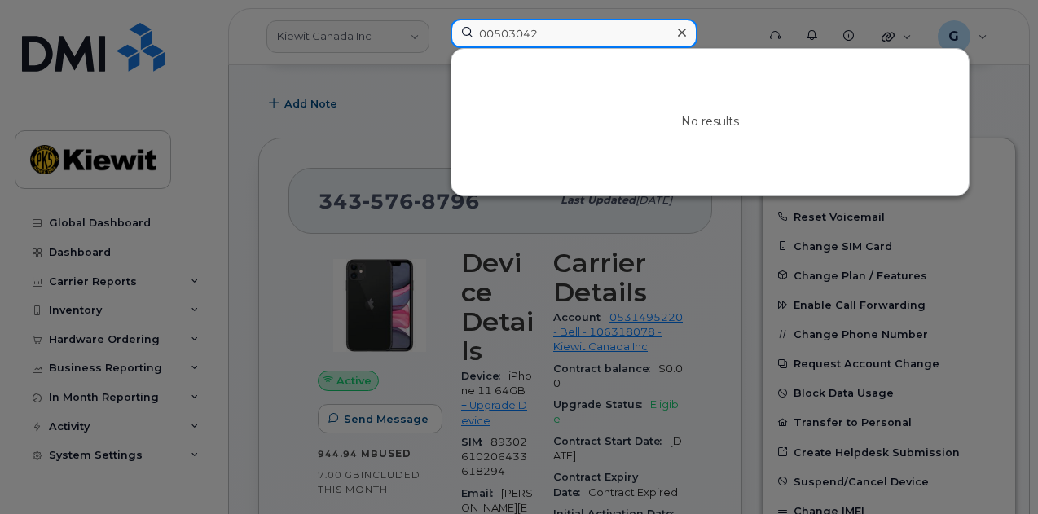
drag, startPoint x: 496, startPoint y: 35, endPoint x: 447, endPoint y: 27, distance: 50.4
click at [447, 27] on div "00503042 No results" at bounding box center [598, 37] width 321 height 36
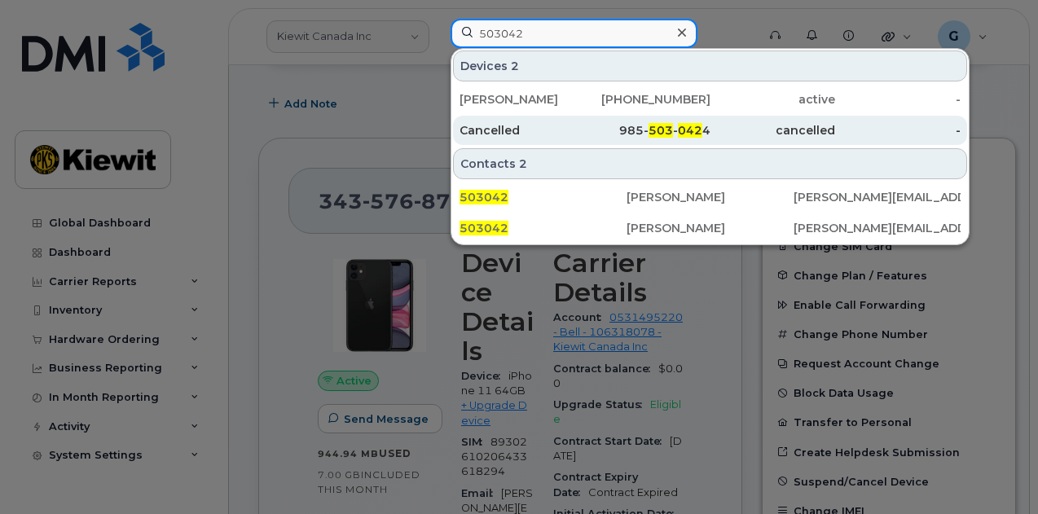
type input "503042"
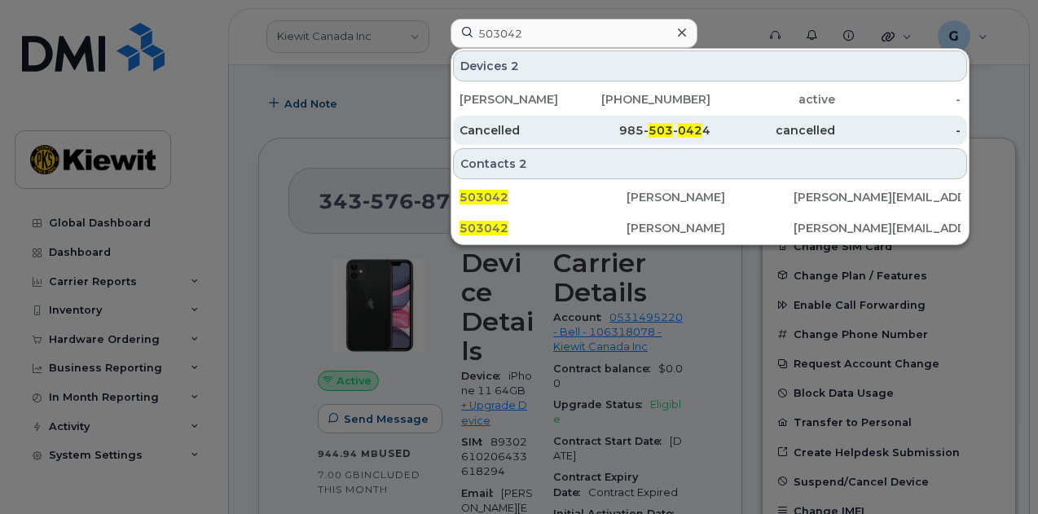
click at [608, 133] on div "985- 503 - 042 4" at bounding box center [647, 130] width 125 height 16
